Goal: Information Seeking & Learning: Ask a question

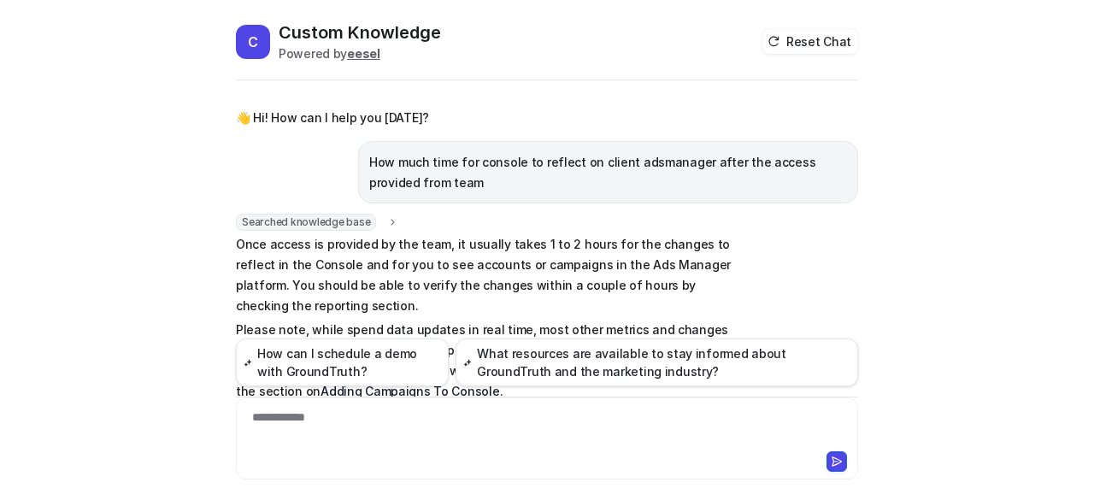
scroll to position [790, 0]
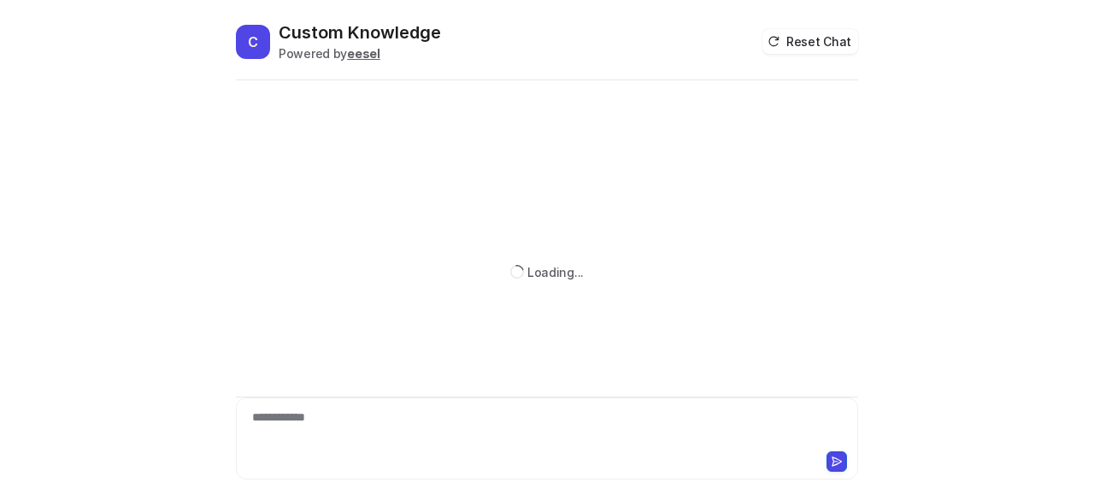
click at [331, 425] on div "**********" at bounding box center [547, 428] width 615 height 39
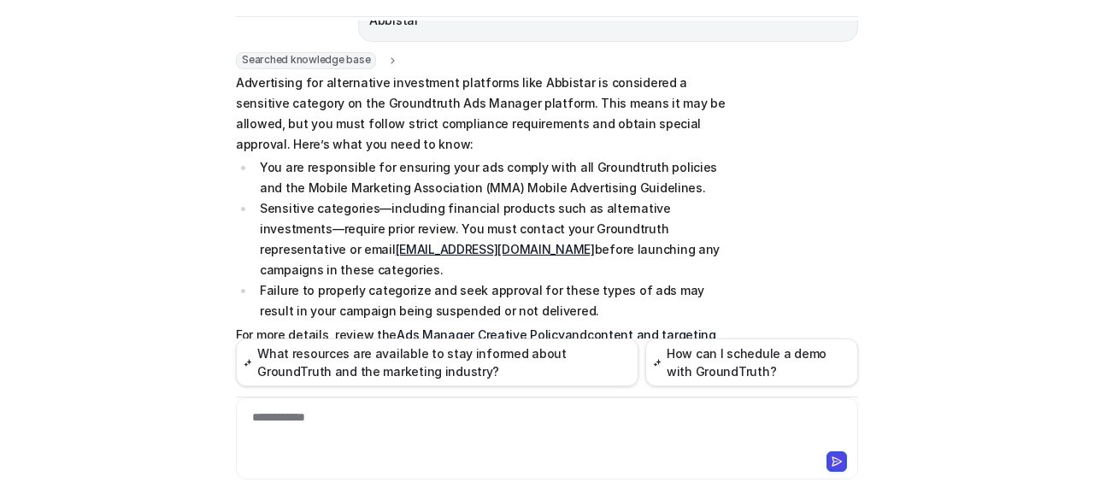
scroll to position [2099, 0]
